Goal: Information Seeking & Learning: Learn about a topic

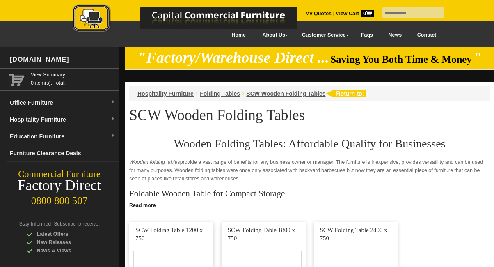
scroll to position [128, 0]
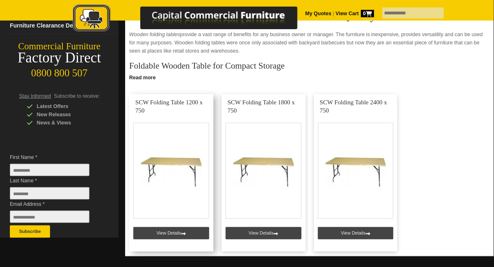
click at [171, 238] on link at bounding box center [171, 173] width 84 height 158
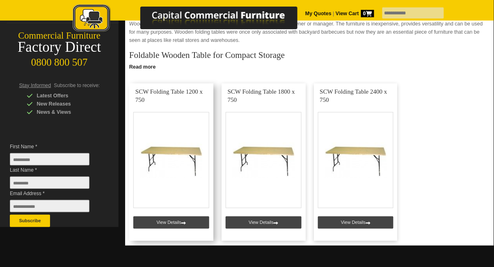
scroll to position [154, 0]
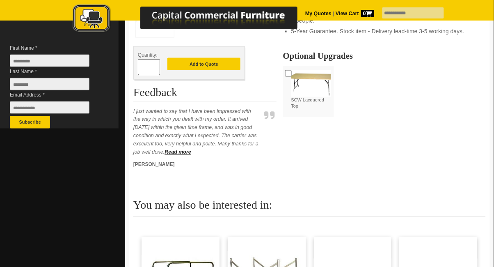
scroll to position [237, 0]
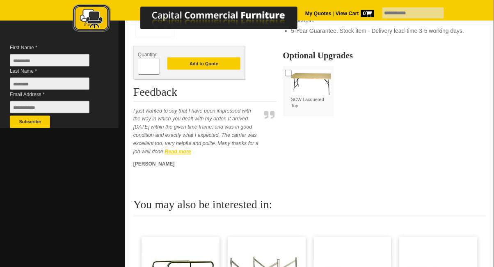
click at [191, 155] on strong "Read more" at bounding box center [178, 152] width 27 height 6
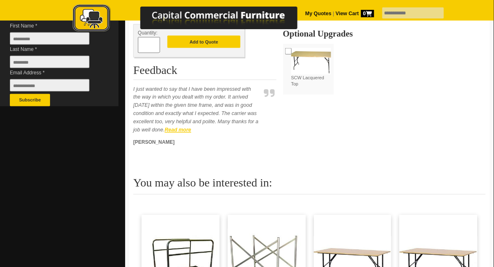
scroll to position [263, 0]
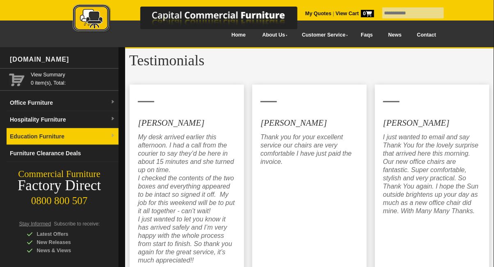
click at [44, 142] on link "Education Furniture" at bounding box center [63, 136] width 112 height 17
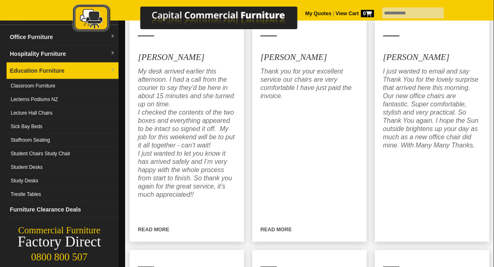
scroll to position [66, 0]
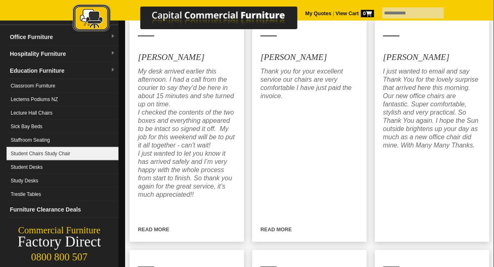
click at [62, 155] on link "Student Chairs Study Chair" at bounding box center [63, 154] width 112 height 14
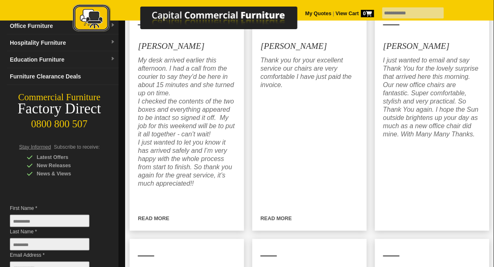
scroll to position [92, 0]
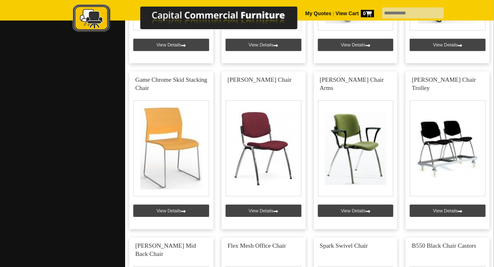
scroll to position [1141, 0]
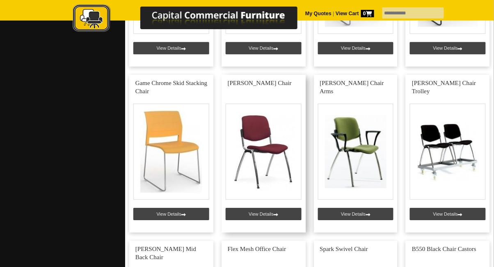
click at [245, 213] on link at bounding box center [264, 154] width 84 height 158
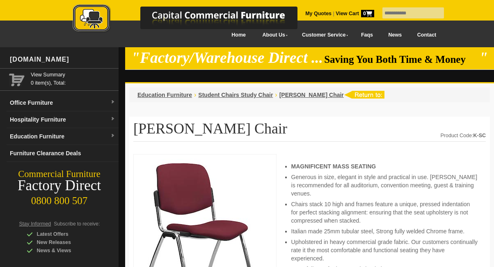
scroll to position [93, 0]
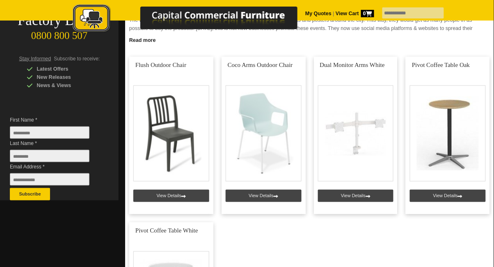
scroll to position [165, 0]
